Goal: Task Accomplishment & Management: Use online tool/utility

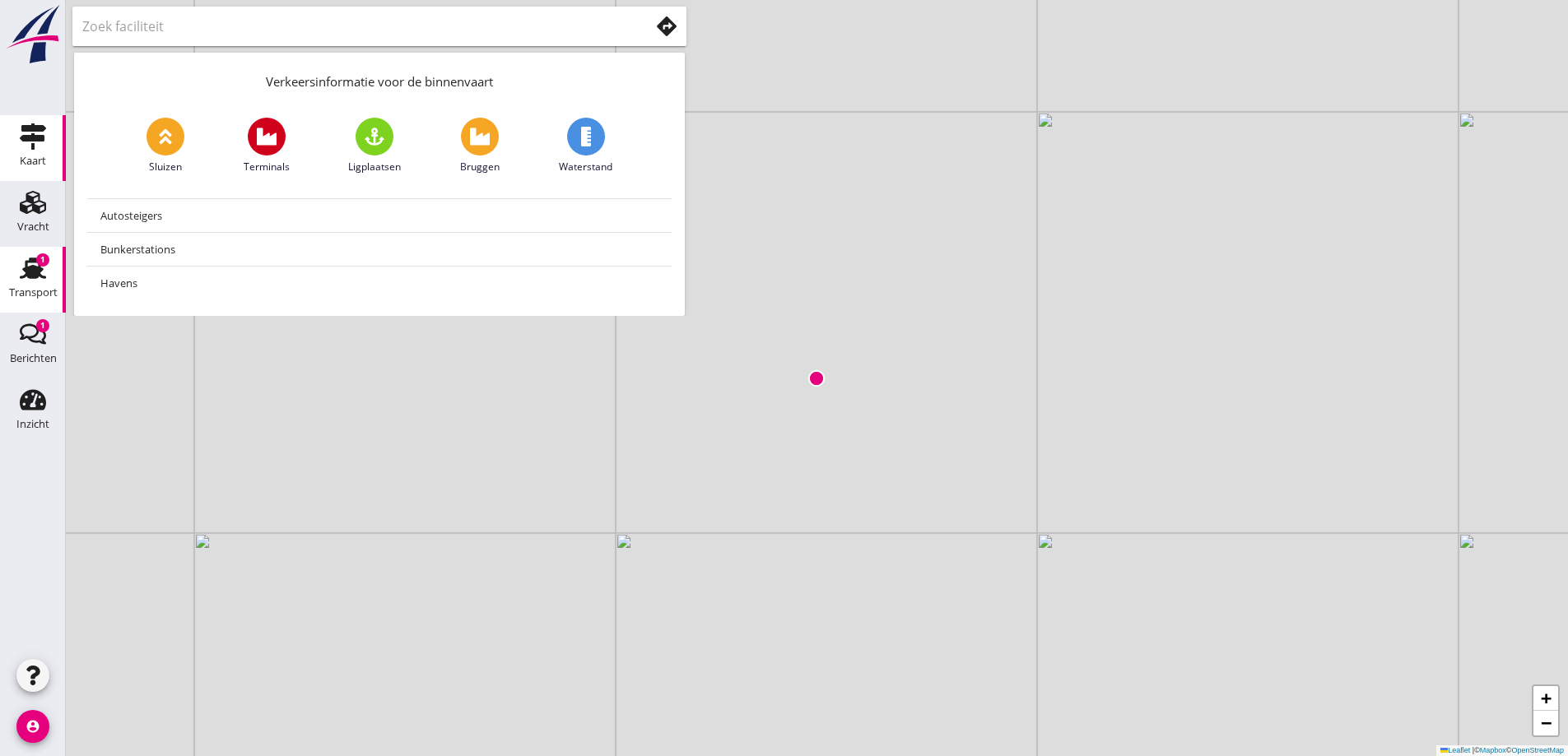
click at [21, 283] on div "Transport" at bounding box center [33, 293] width 49 height 23
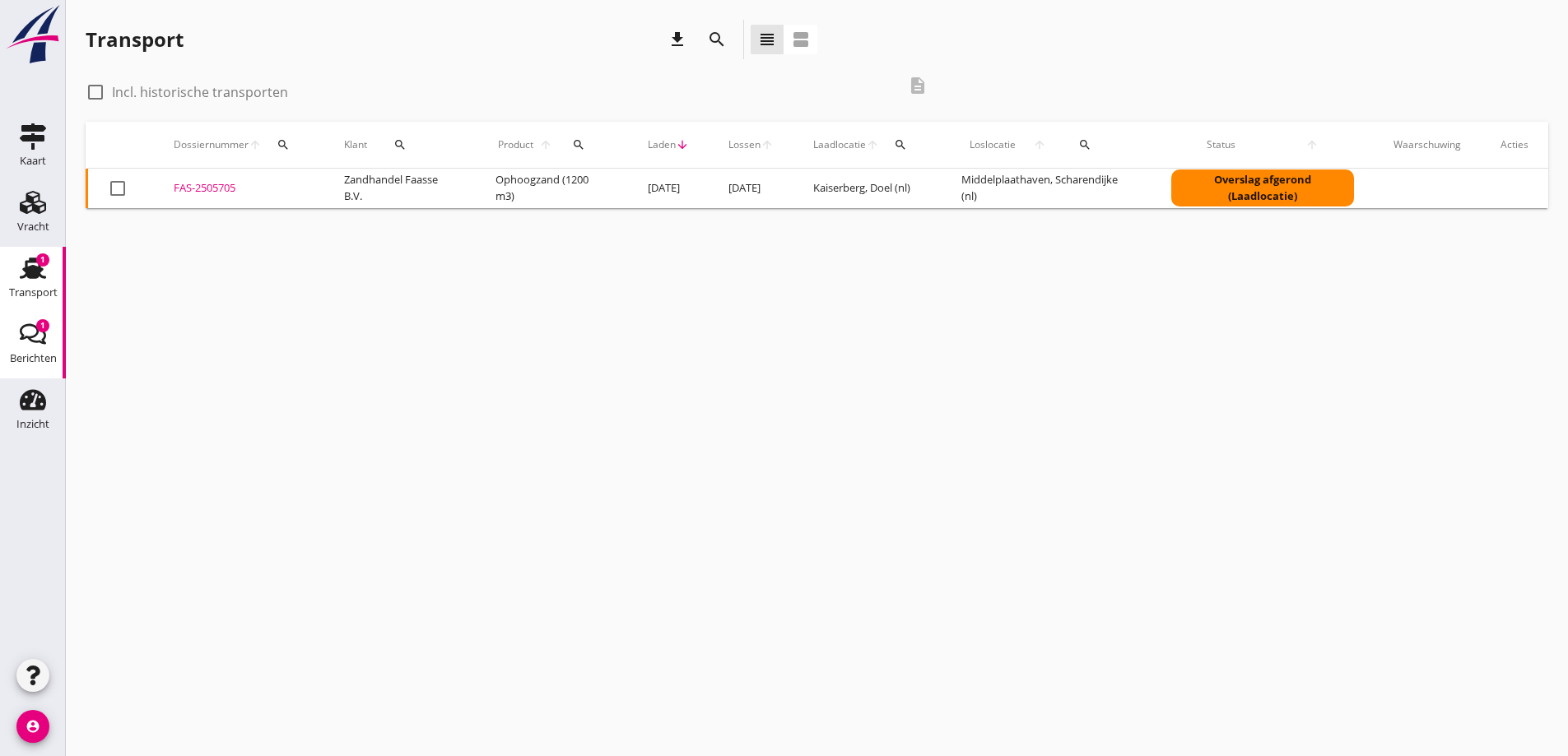
click at [35, 342] on use at bounding box center [33, 335] width 26 height 21
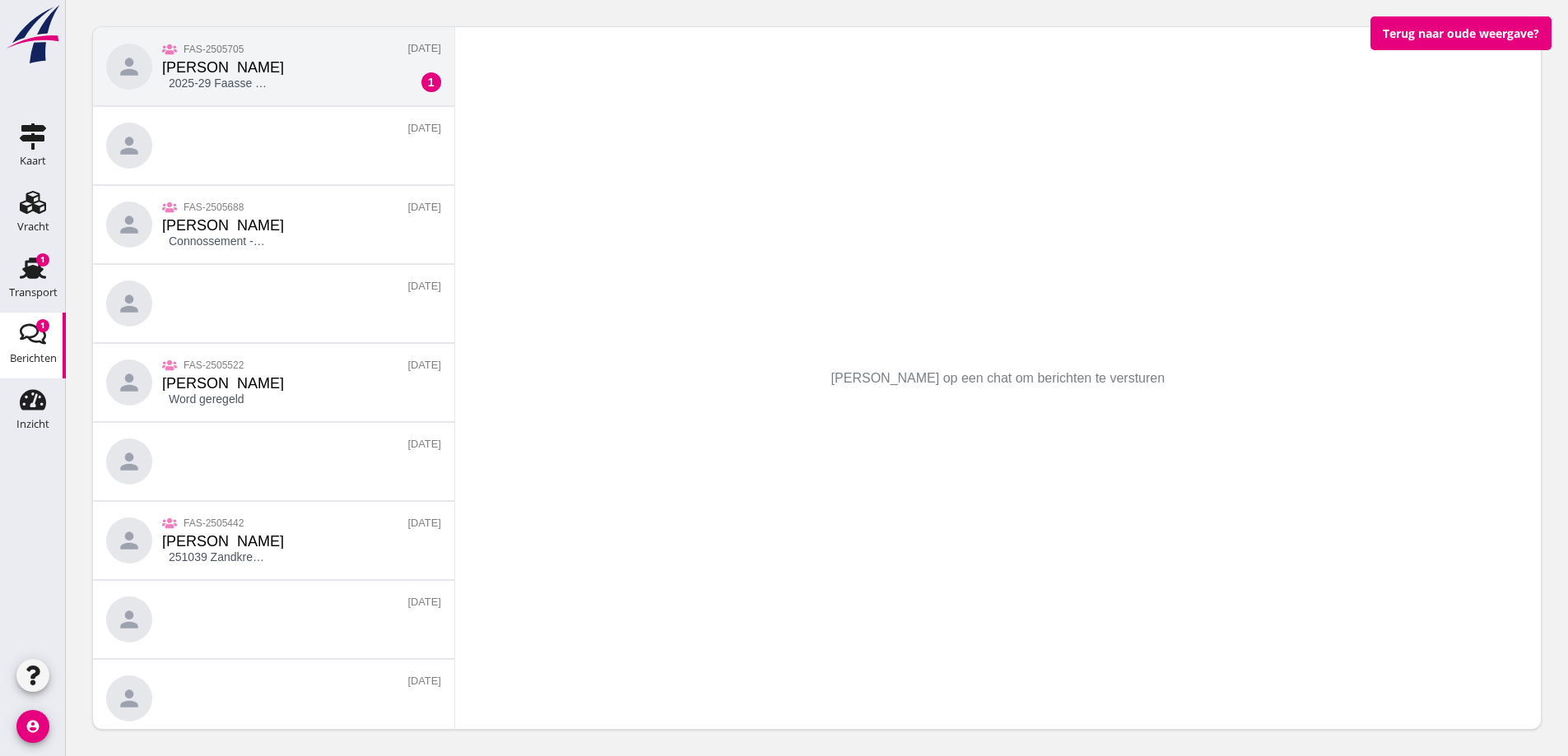
click at [271, 76] on div "person FAS-2505705 [PERSON_NAME] 2025-29 Faasse Goes; MPH; zand.pdf [DATE] 1" at bounding box center [273, 66] width 361 height 79
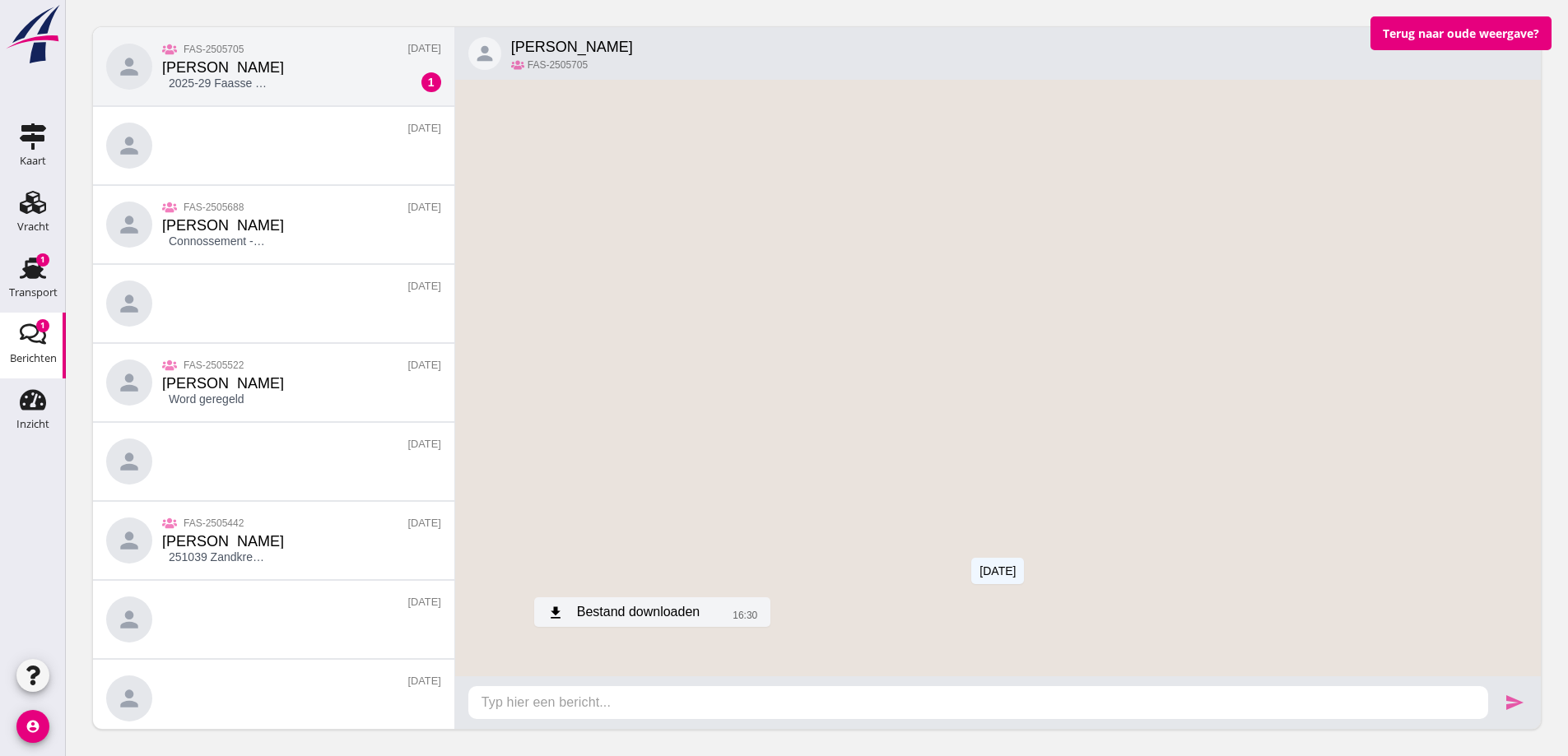
click at [626, 609] on div "download Bestand downloaden" at bounding box center [624, 612] width 152 height 20
click at [35, 265] on icon "Transport" at bounding box center [33, 268] width 26 height 26
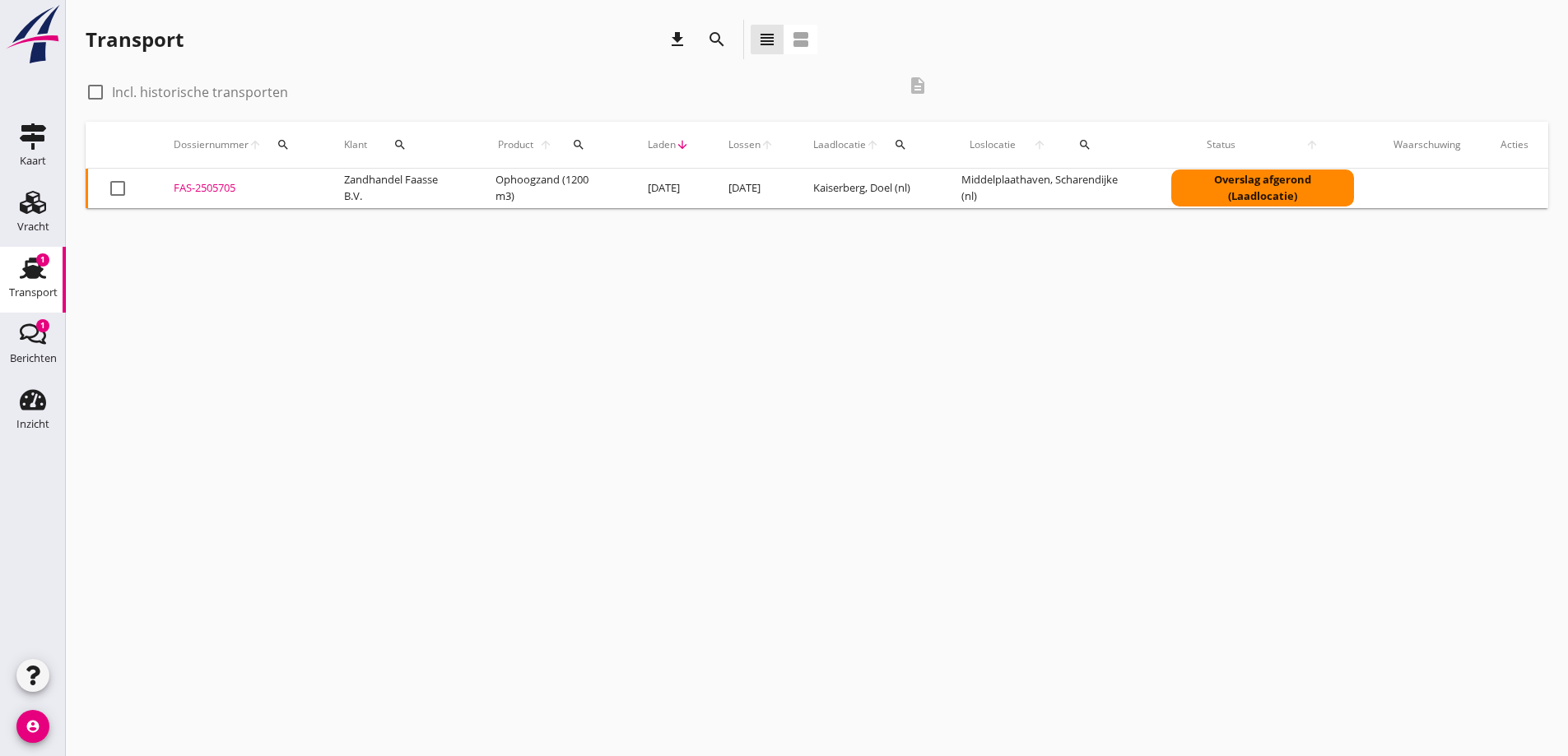
click at [204, 188] on div "FAS-2505705" at bounding box center [240, 188] width 131 height 17
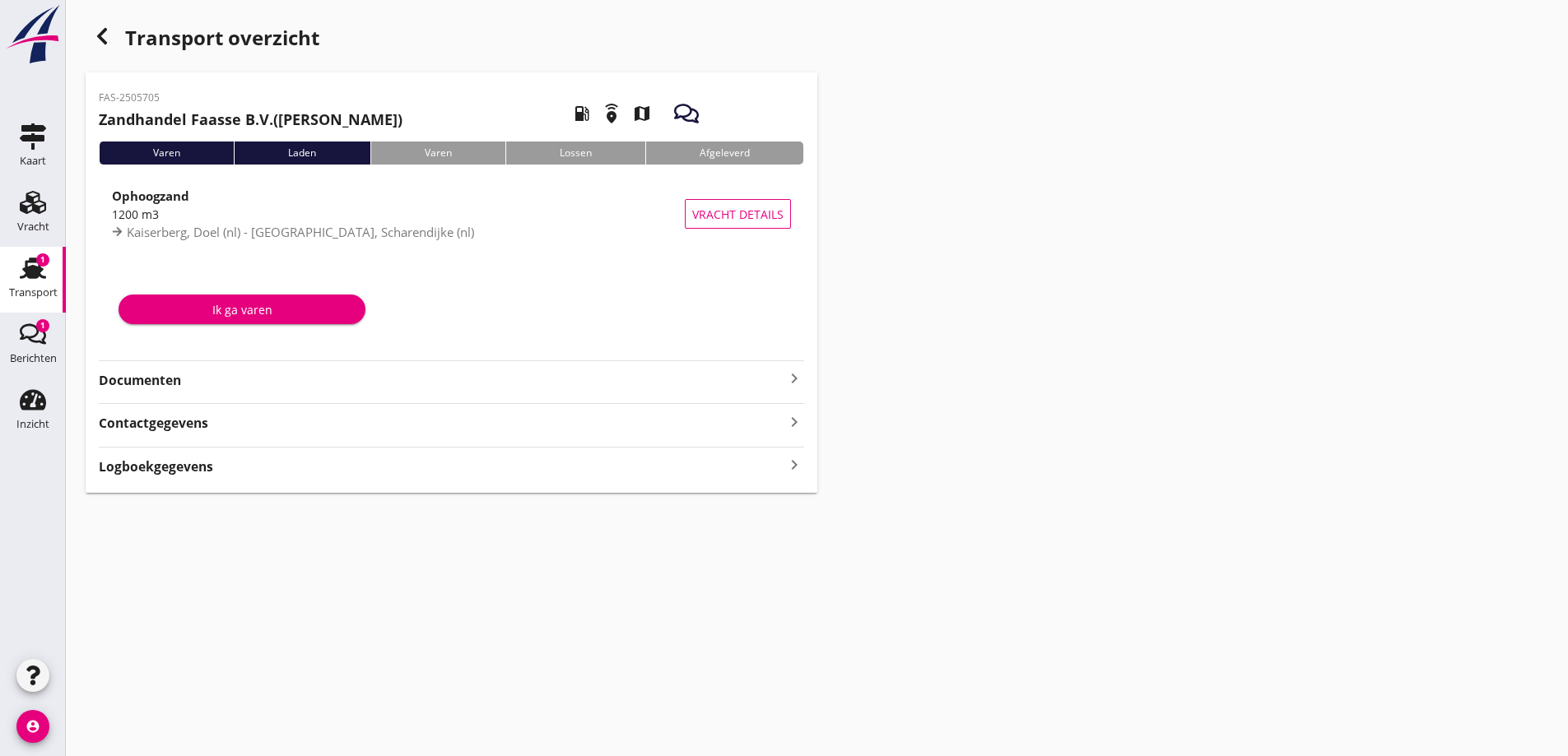
click at [147, 378] on strong "Documenten" at bounding box center [442, 380] width 686 height 19
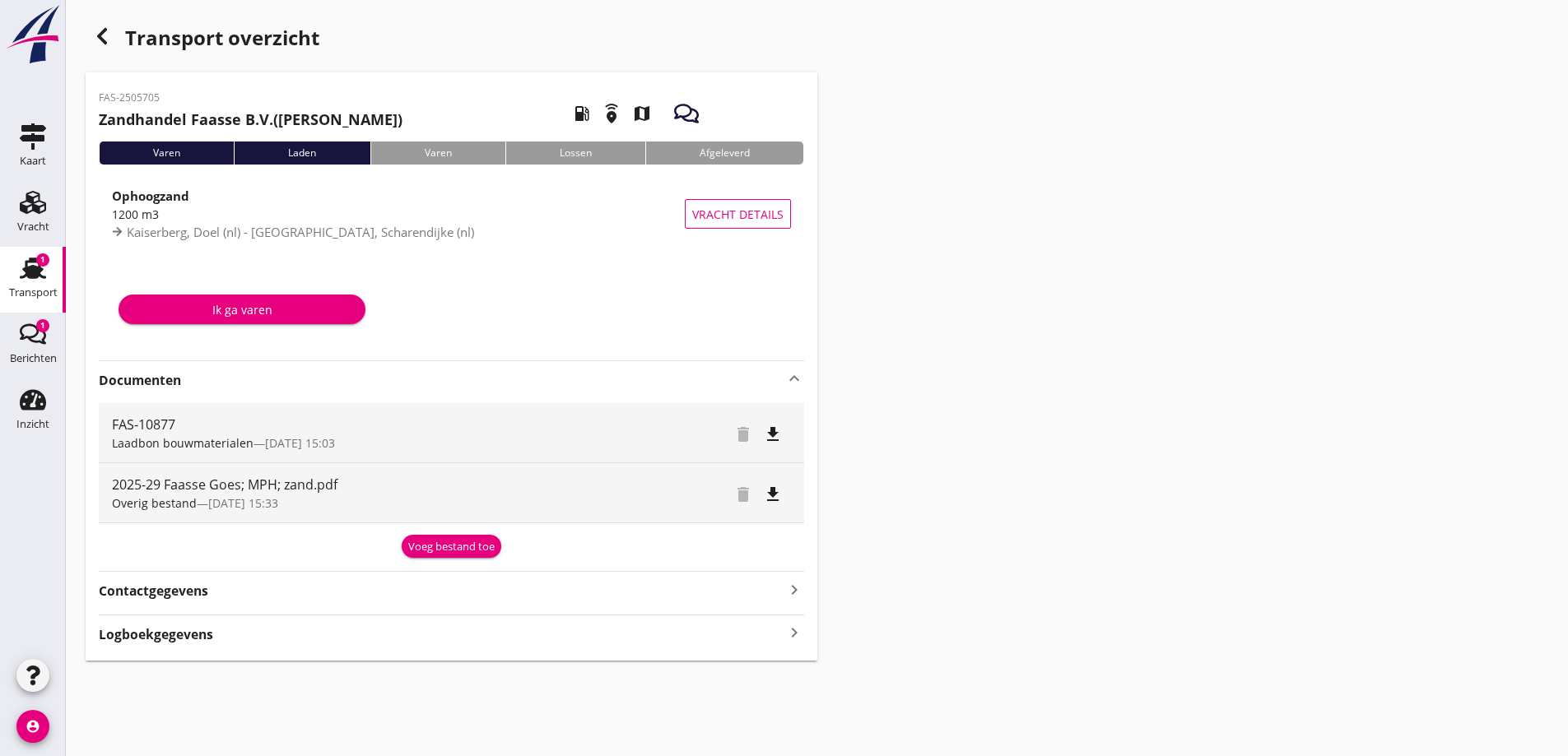
click at [428, 547] on div "Voeg bestand toe" at bounding box center [451, 546] width 87 height 17
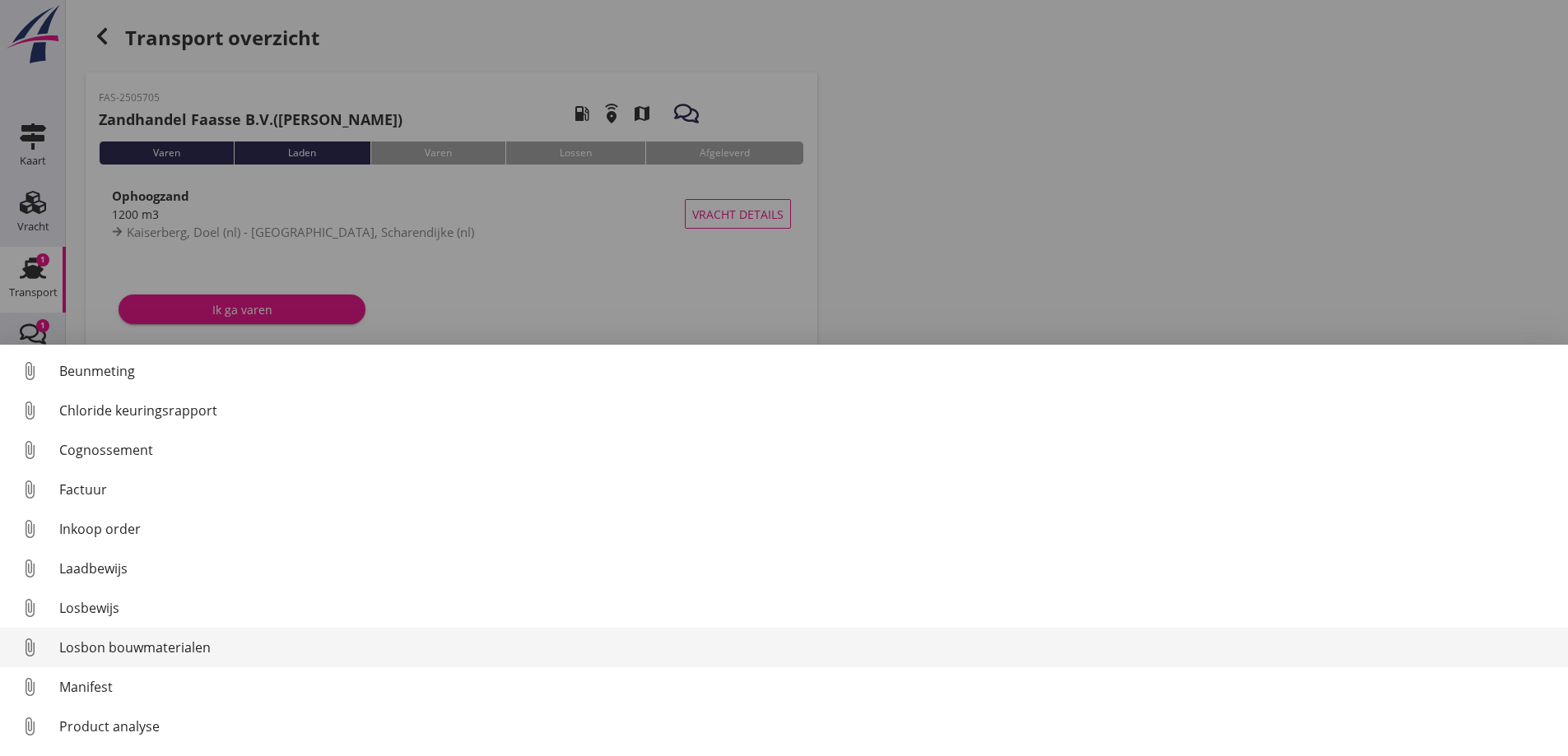
click at [148, 645] on div "Losbon bouwmaterialen" at bounding box center [807, 647] width 1495 height 20
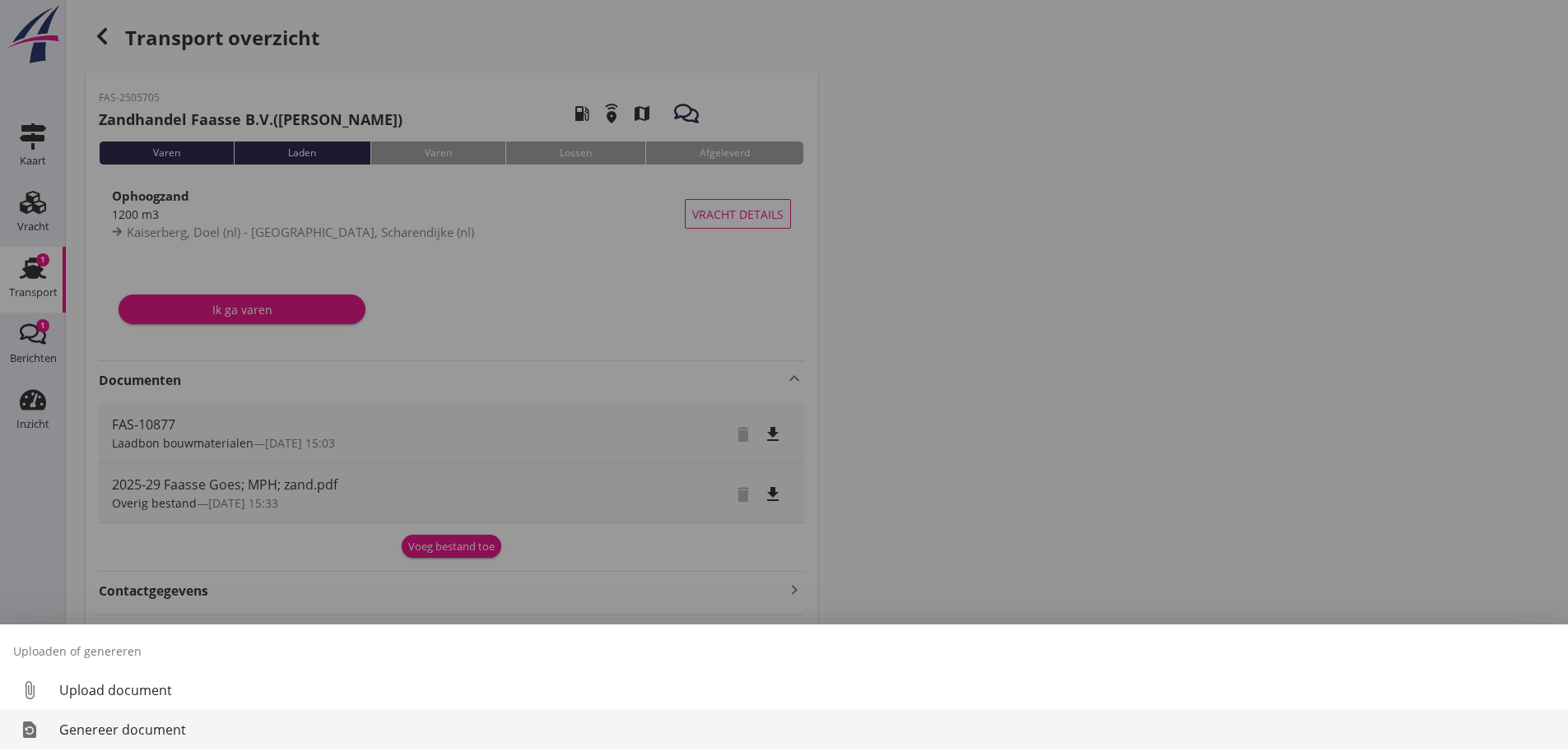
click at [117, 732] on div "Genereer document" at bounding box center [807, 729] width 1495 height 20
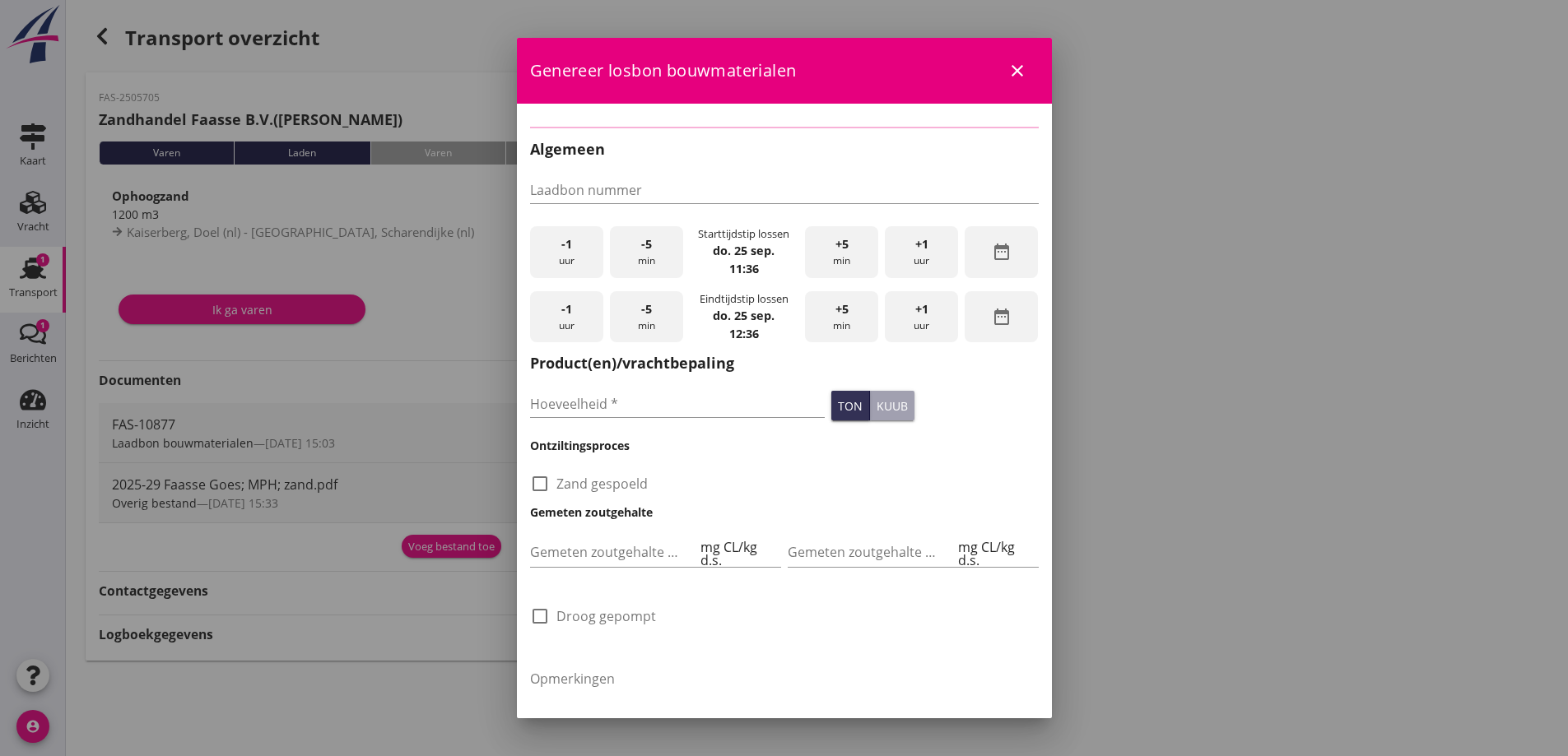
type input "FAS-10877"
checkbox input "true"
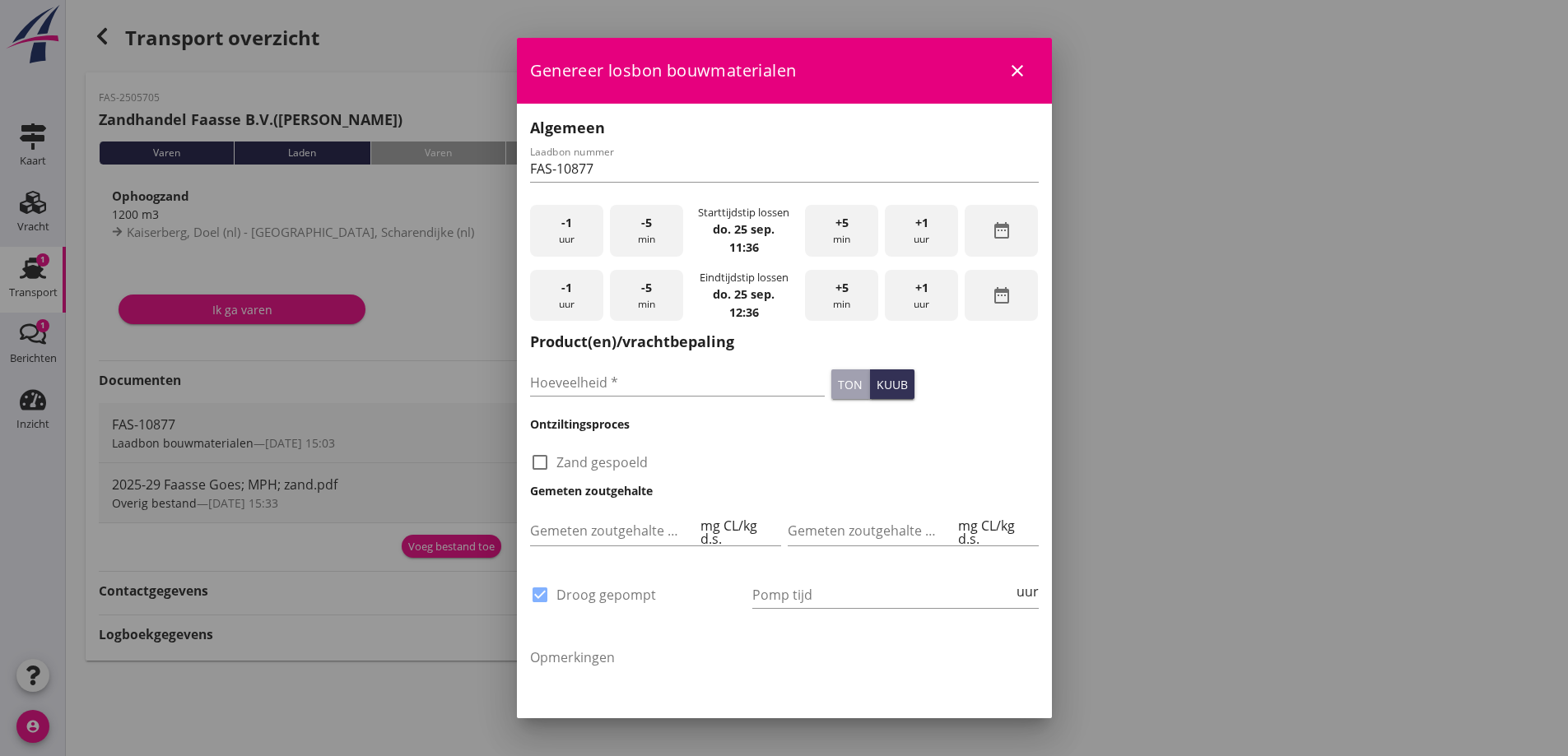
click at [565, 229] on span "-1" at bounding box center [567, 223] width 10 height 18
click at [565, 228] on span "-1" at bounding box center [567, 223] width 10 height 18
click at [646, 225] on span "-5" at bounding box center [646, 223] width 10 height 18
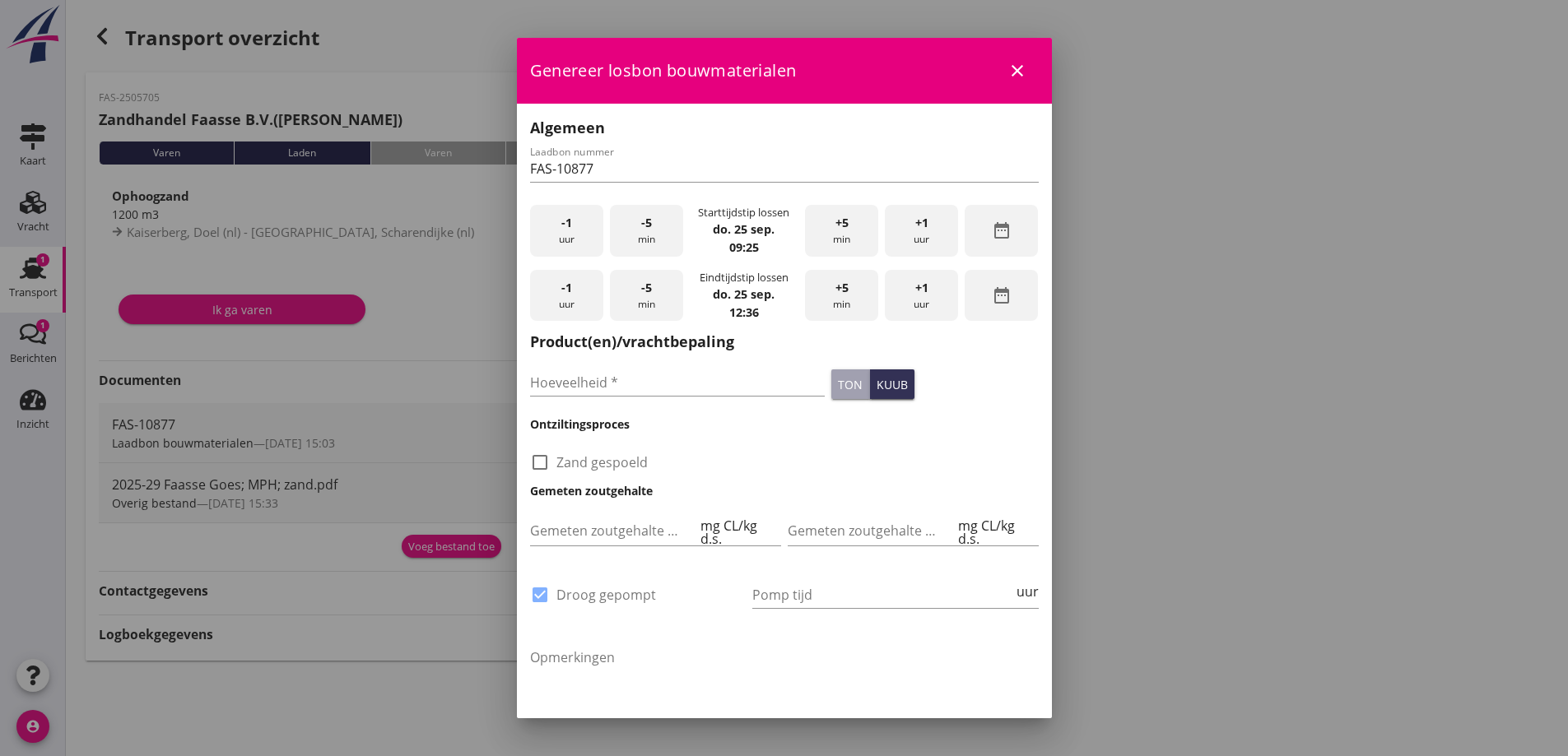
click at [646, 225] on span "-5" at bounding box center [646, 223] width 10 height 18
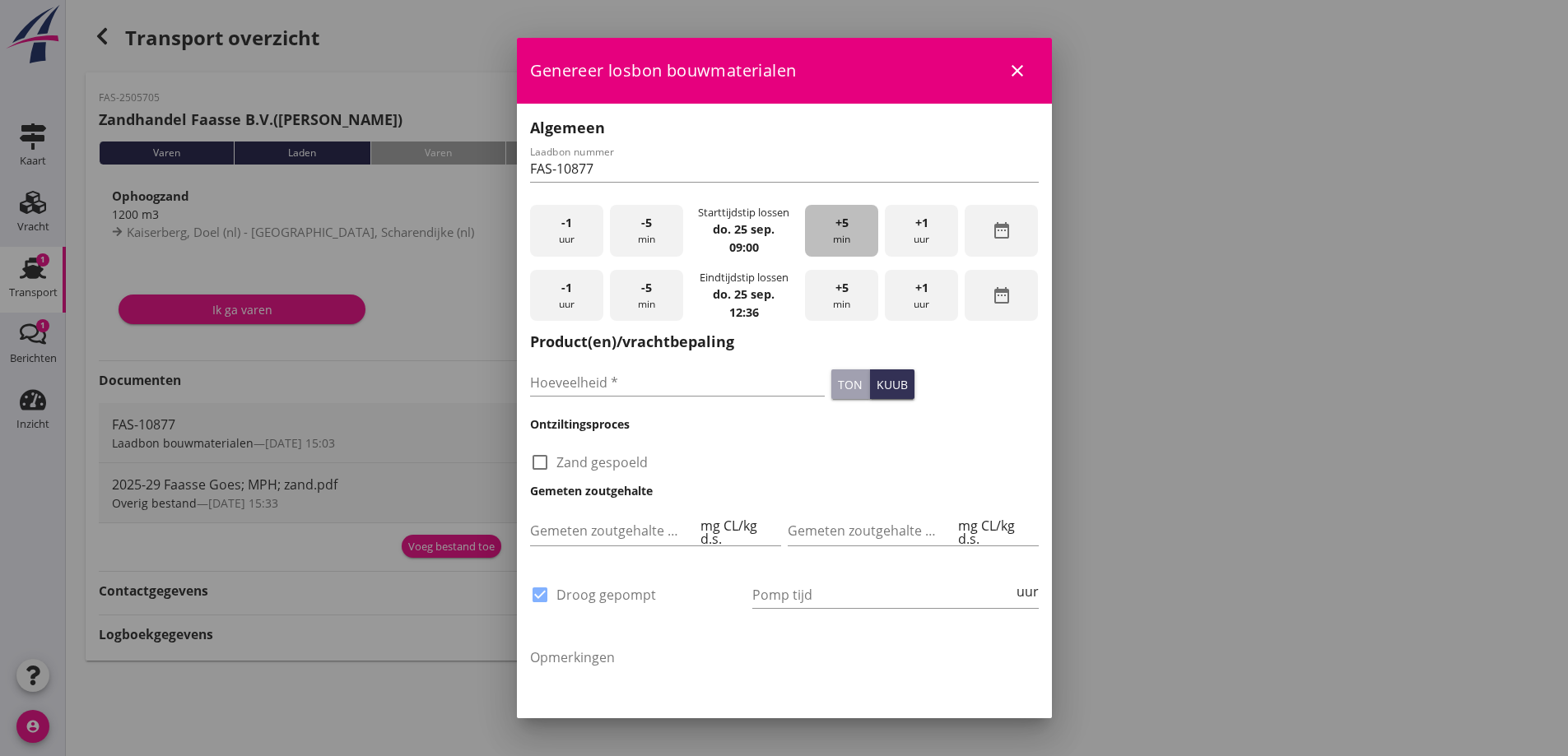
click at [835, 226] on span "+5" at bounding box center [841, 223] width 13 height 18
click at [642, 364] on div "Hoeveelheid *" at bounding box center [678, 385] width 296 height 52
click at [626, 388] on input "Hoeveelheid *" at bounding box center [678, 383] width 296 height 26
type input "1200"
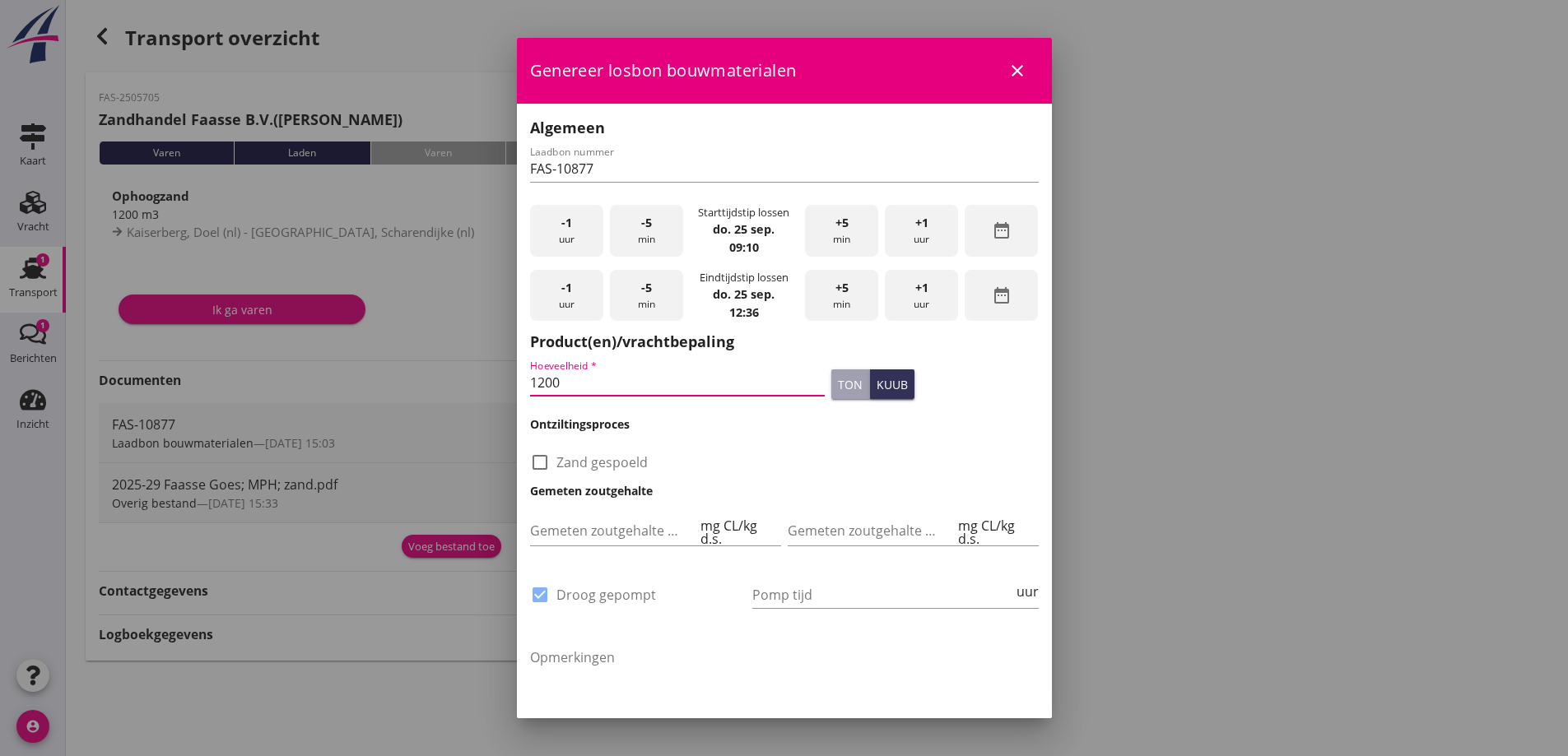
click at [906, 485] on h3 "Gemeten zoutgehalte" at bounding box center [784, 490] width 509 height 17
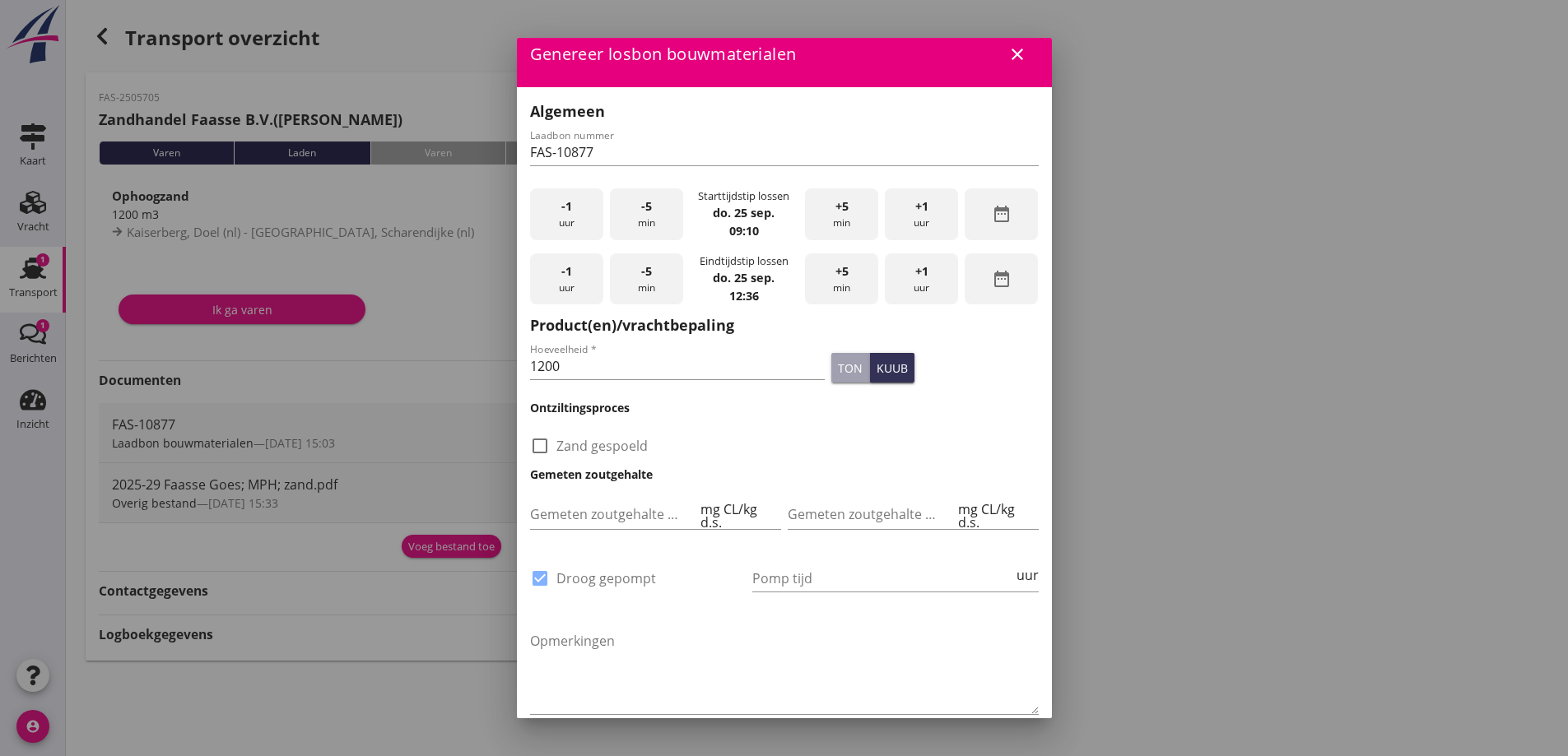
scroll to position [16, 0]
click at [775, 565] on input "Pomp tijd" at bounding box center [882, 579] width 261 height 26
click at [811, 560] on div "Pomp tijd uur" at bounding box center [895, 582] width 286 height 52
click at [798, 572] on input "Pomp tijd" at bounding box center [882, 579] width 261 height 26
type input "18"
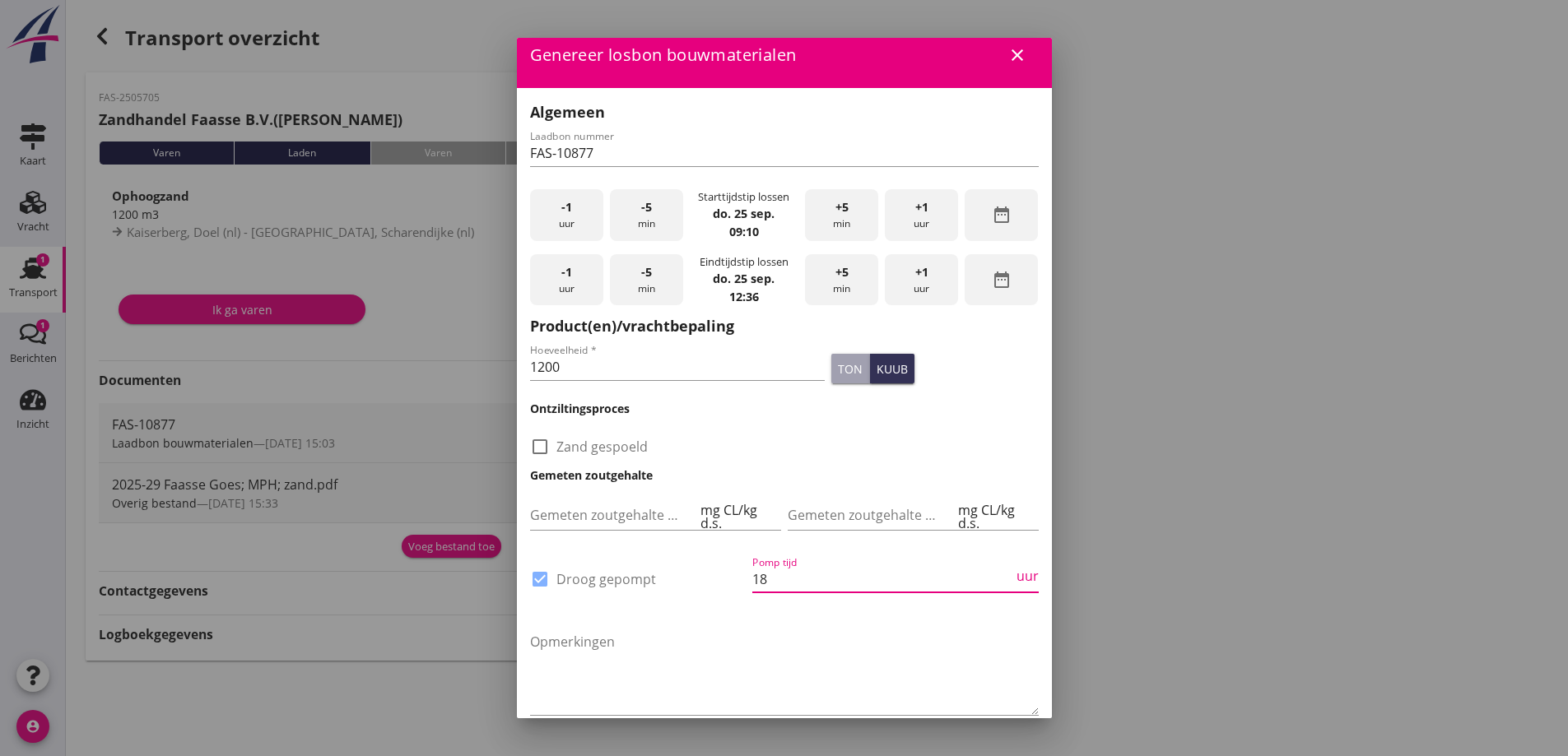
click at [1092, 502] on div at bounding box center [784, 378] width 1568 height 756
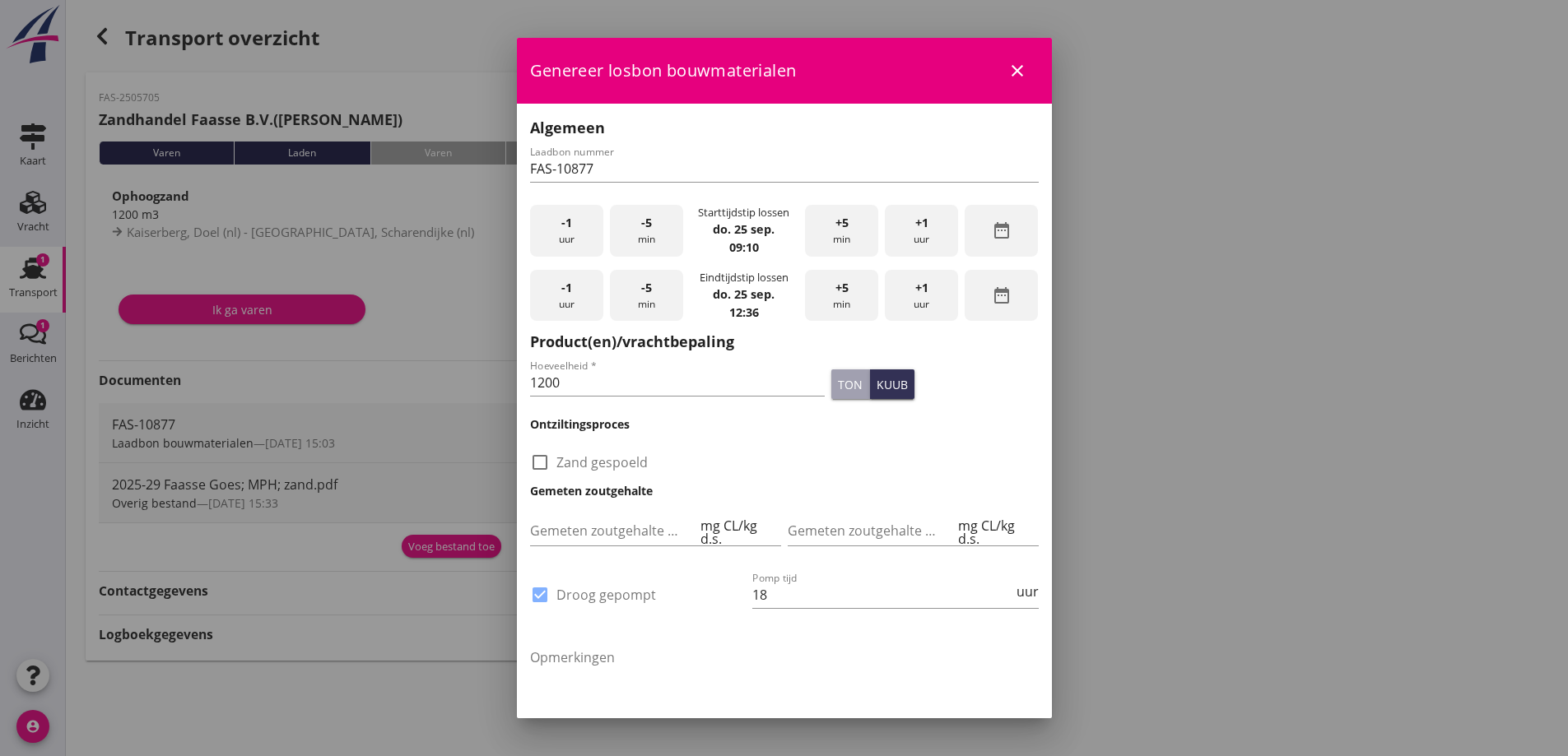
click at [915, 293] on span "+1" at bounding box center [921, 288] width 13 height 18
click at [898, 293] on div "+1 uur" at bounding box center [922, 295] width 73 height 52
click at [896, 292] on div "+1 uur" at bounding box center [922, 295] width 73 height 52
click at [844, 294] on div "+5 min" at bounding box center [841, 295] width 73 height 52
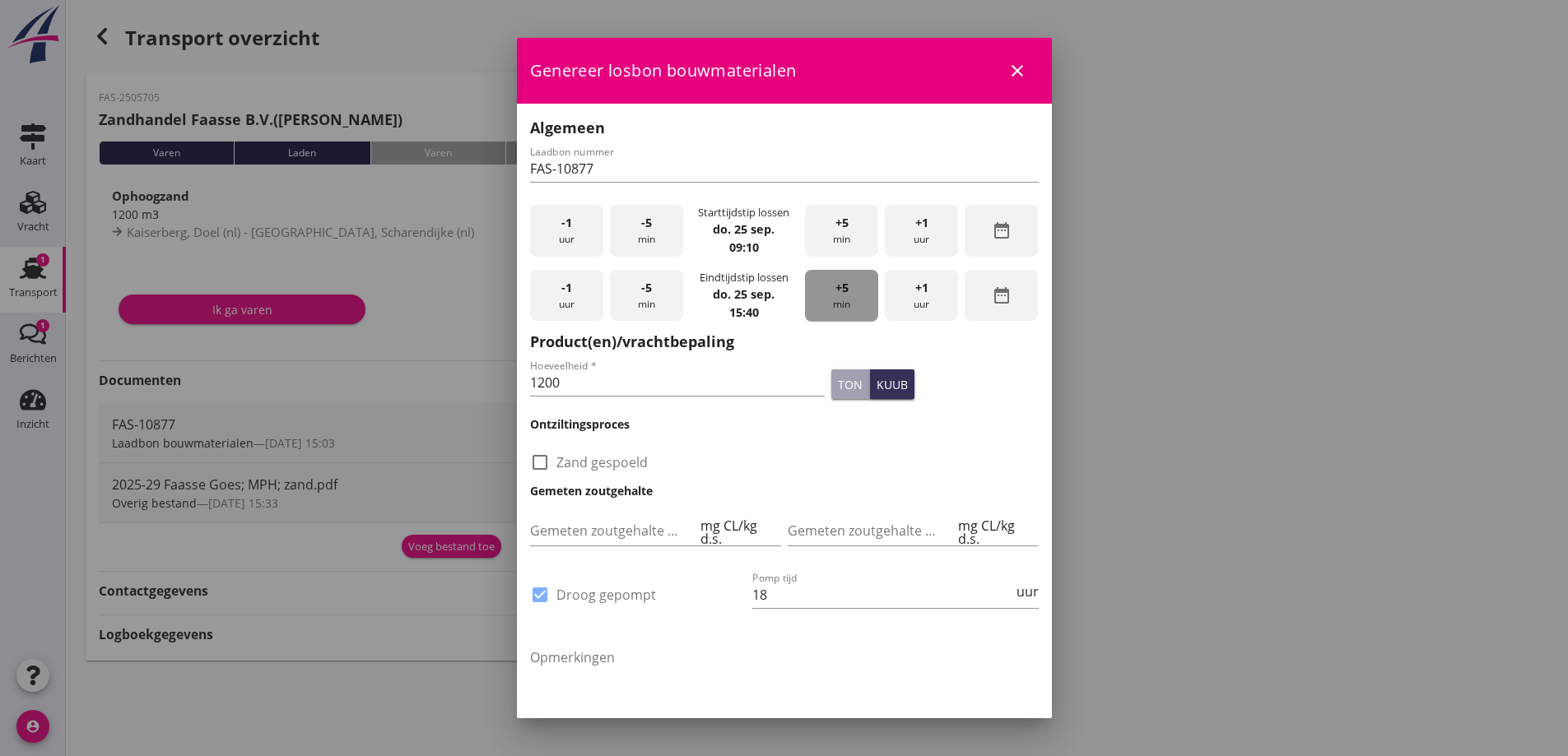
click at [844, 294] on div "+5 min" at bounding box center [841, 295] width 73 height 52
click at [835, 293] on span "+5" at bounding box center [841, 288] width 13 height 18
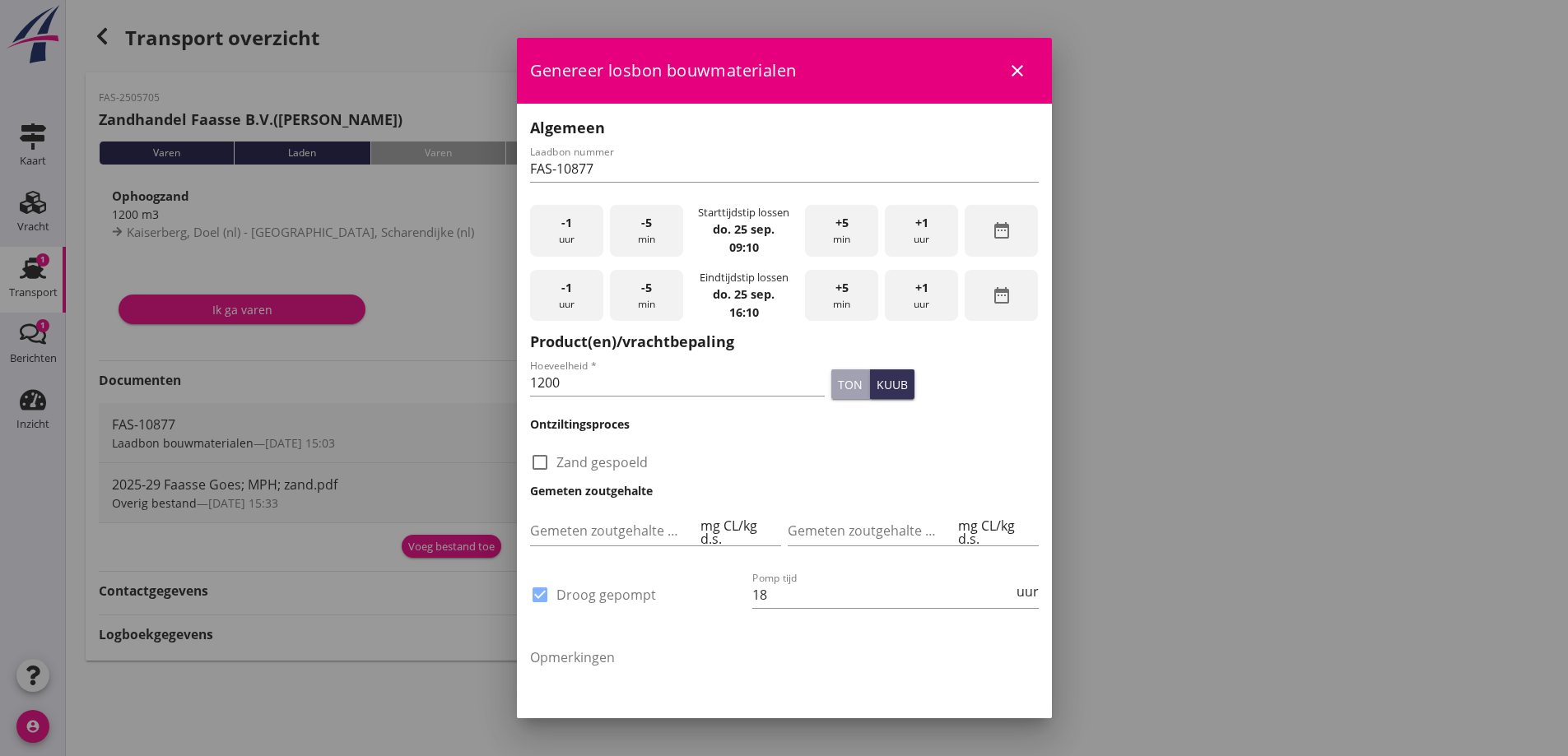
click at [835, 293] on span "+5" at bounding box center [841, 288] width 13 height 18
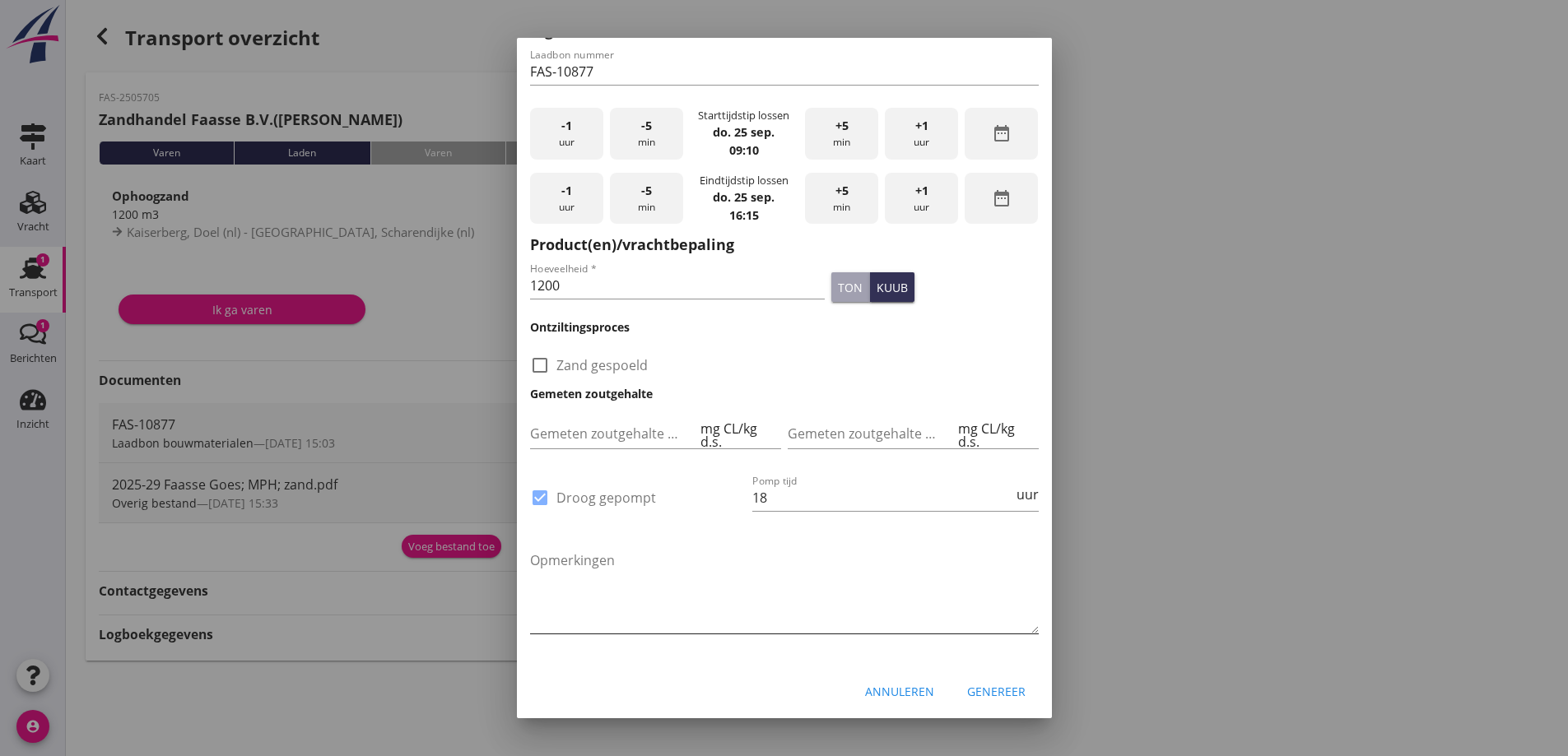
scroll to position [98, 0]
click at [978, 685] on div "Genereer" at bounding box center [996, 690] width 59 height 17
